Goal: Task Accomplishment & Management: Complete application form

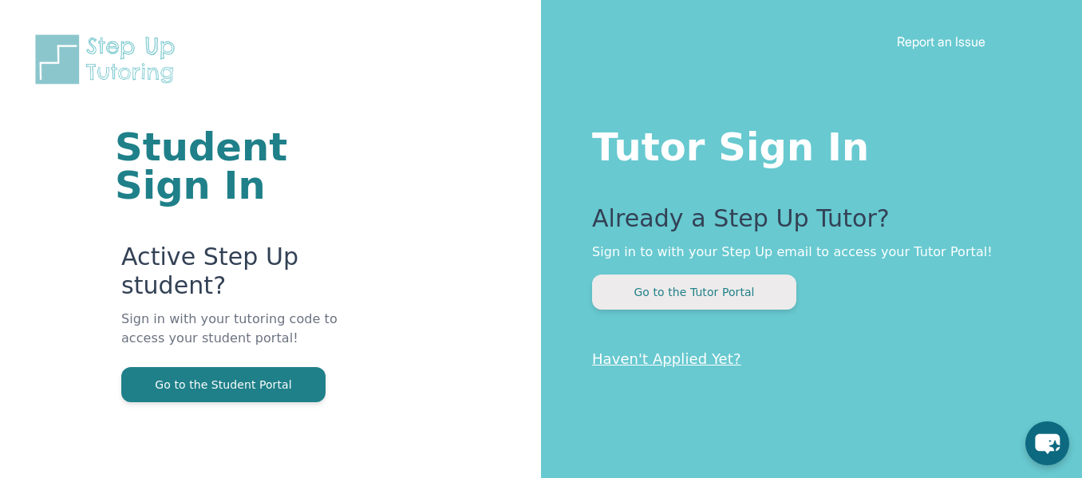
click at [702, 290] on button "Go to the Tutor Portal" at bounding box center [694, 291] width 204 height 35
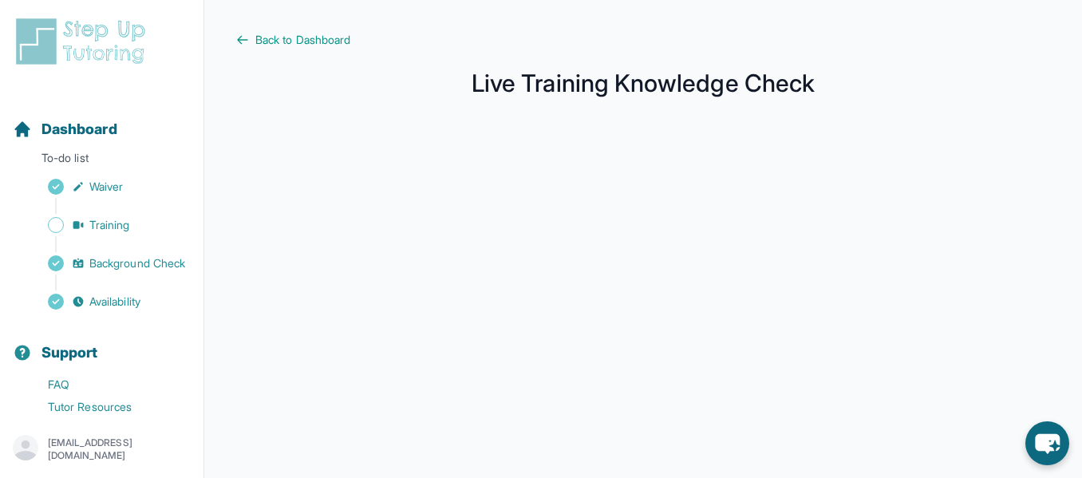
scroll to position [371, 0]
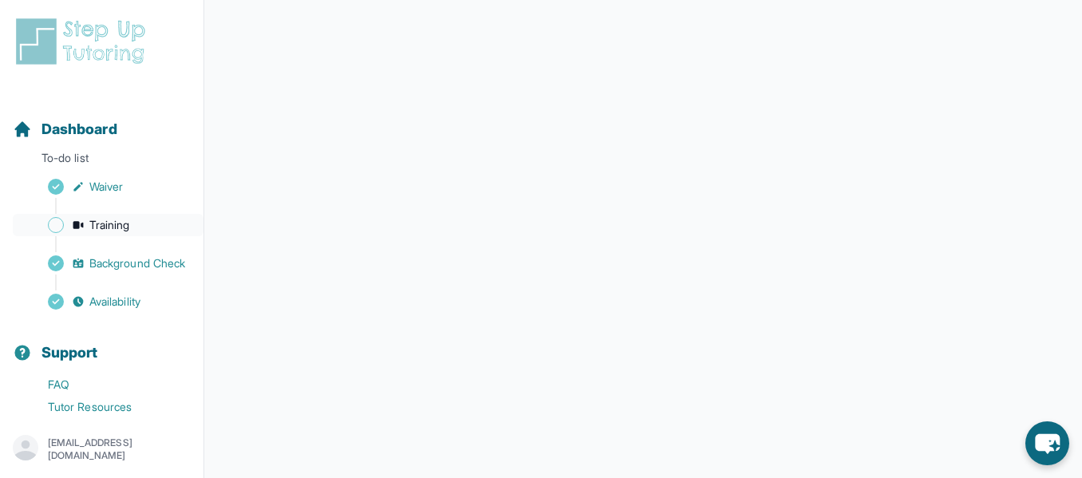
click at [82, 225] on icon "Sidebar" at bounding box center [78, 225] width 10 height 8
click at [62, 37] on img at bounding box center [84, 41] width 142 height 51
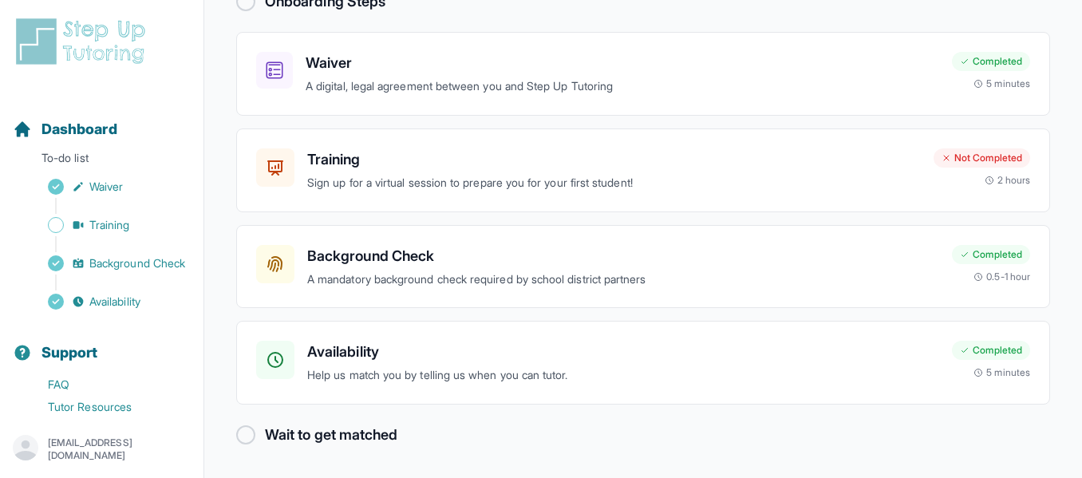
scroll to position [123, 0]
click at [335, 196] on div "Training Sign up for a virtual session to prepare you for your first student! N…" at bounding box center [643, 172] width 814 height 84
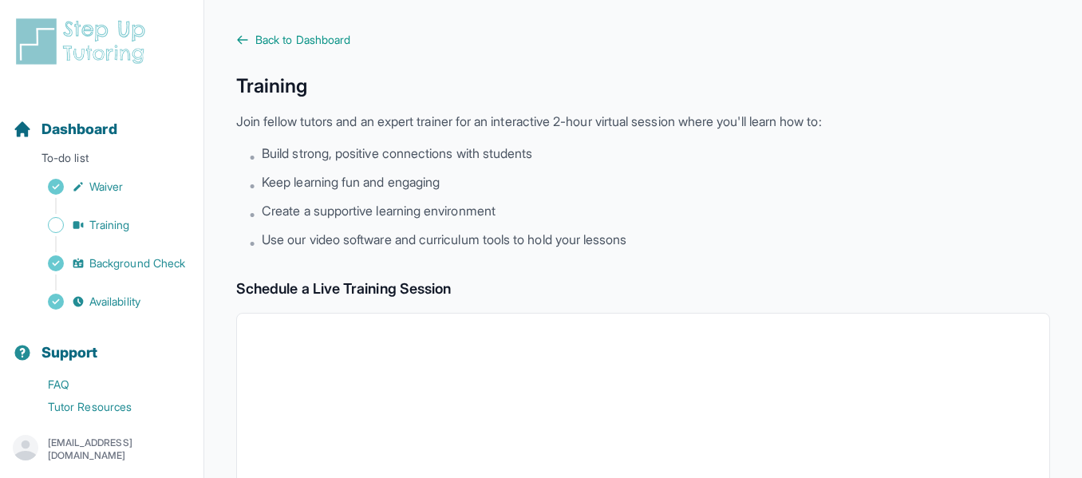
click at [41, 66] on img at bounding box center [84, 41] width 142 height 51
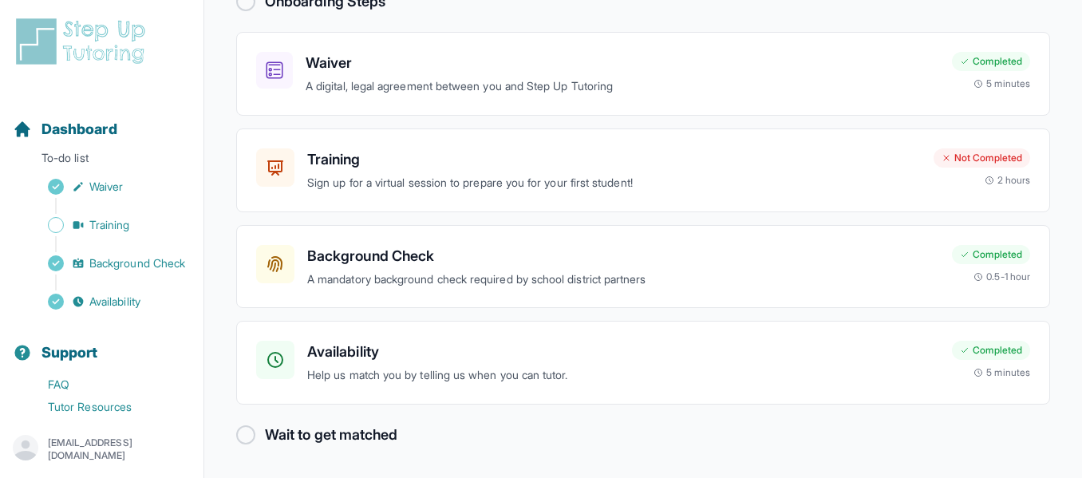
scroll to position [104, 0]
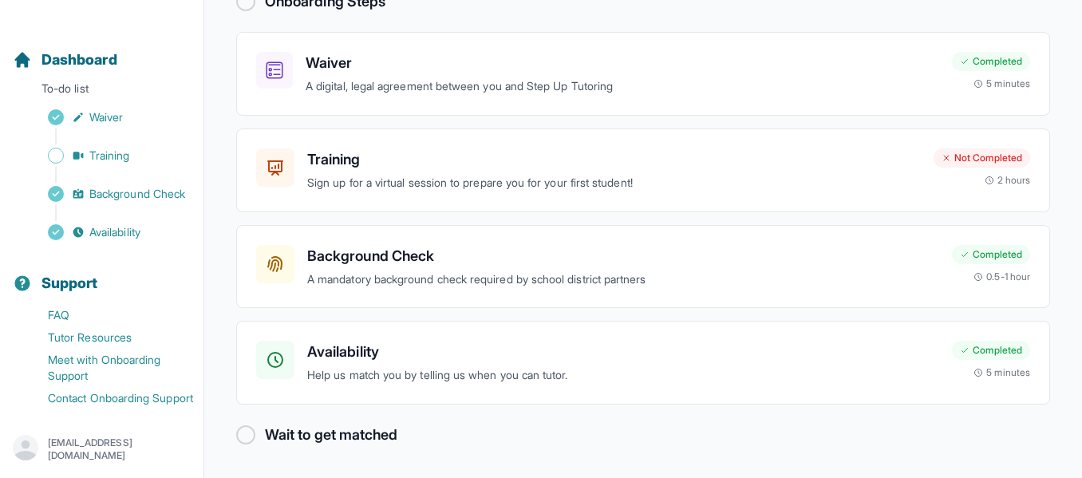
click at [265, 426] on h2 "Wait to get matched" at bounding box center [331, 435] width 132 height 22
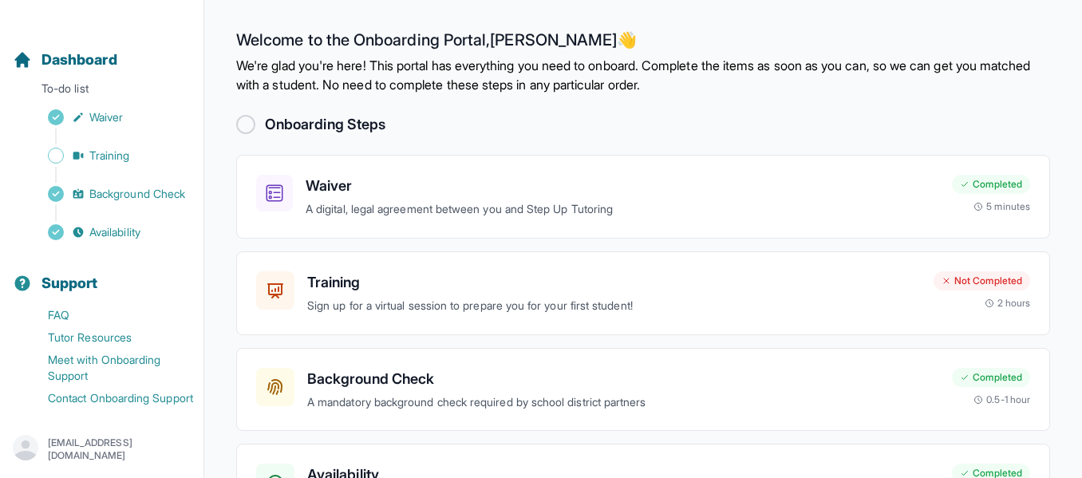
scroll to position [0, 0]
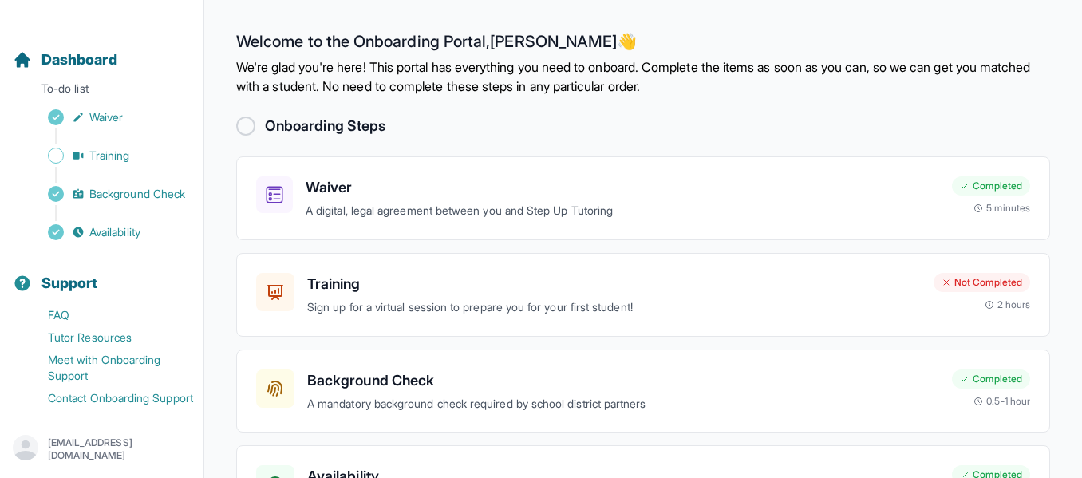
click at [254, 130] on div at bounding box center [245, 125] width 19 height 19
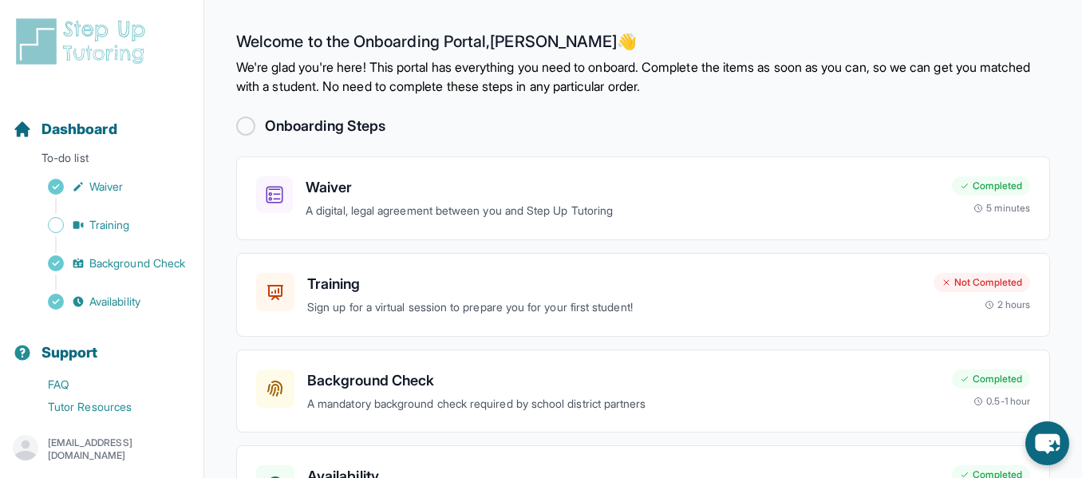
scroll to position [124, 0]
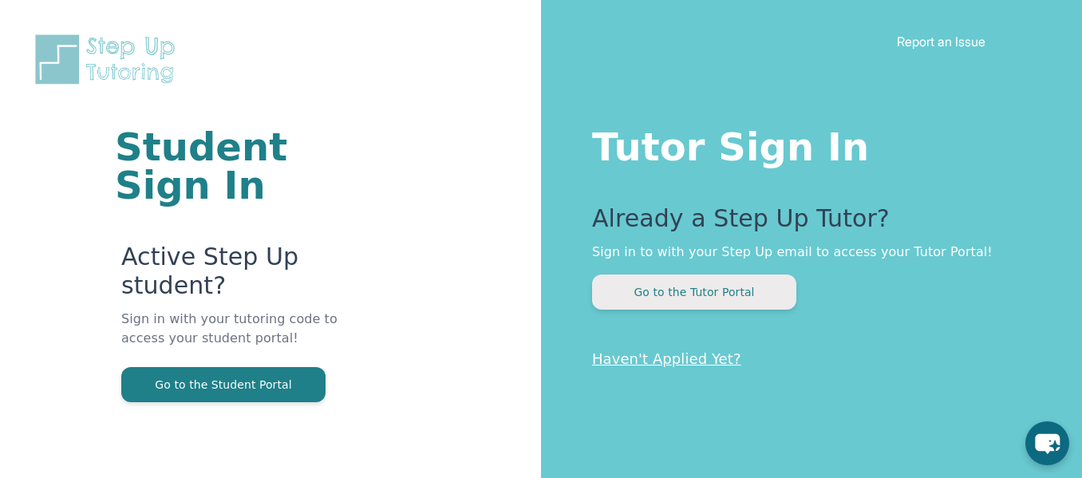
click at [628, 294] on button "Go to the Tutor Portal" at bounding box center [694, 291] width 204 height 35
